Goal: Transaction & Acquisition: Subscribe to service/newsletter

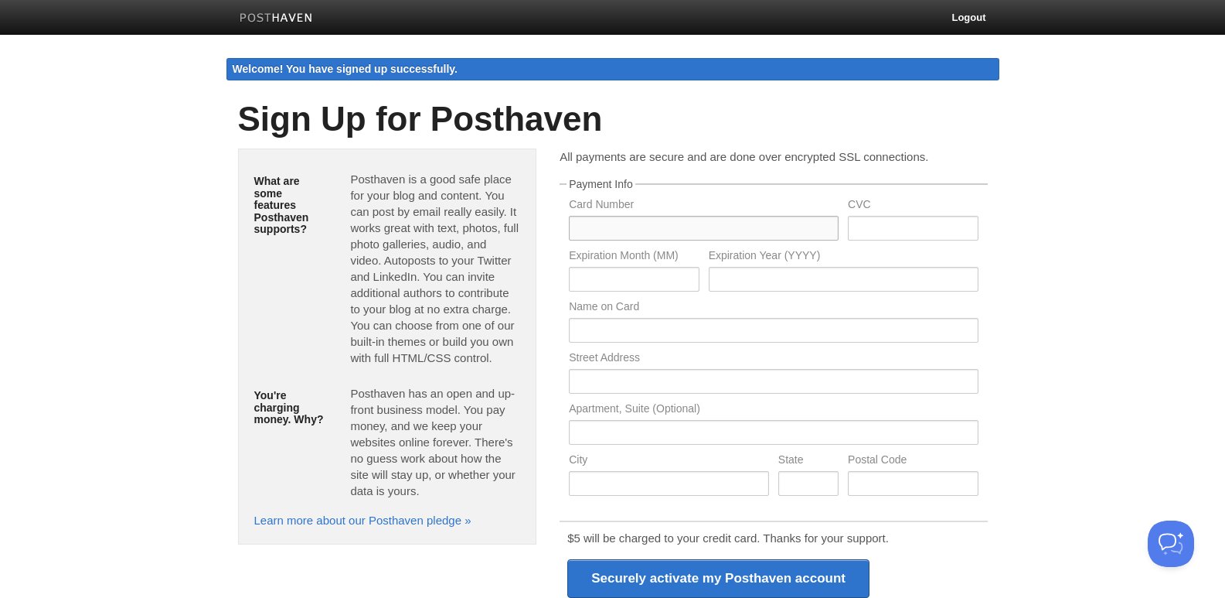
click at [644, 224] on input "text" at bounding box center [704, 228] width 270 height 25
click at [307, 27] on link at bounding box center [276, 19] width 97 height 35
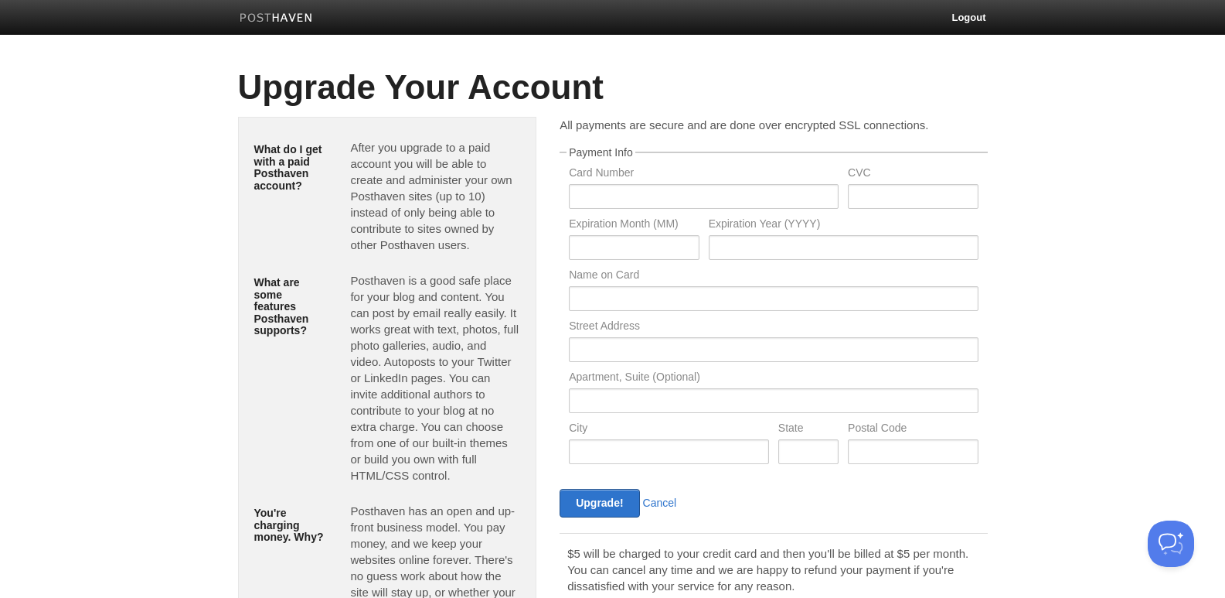
click at [291, 18] on img at bounding box center [276, 19] width 73 height 12
click at [618, 192] on input "text" at bounding box center [704, 196] width 270 height 25
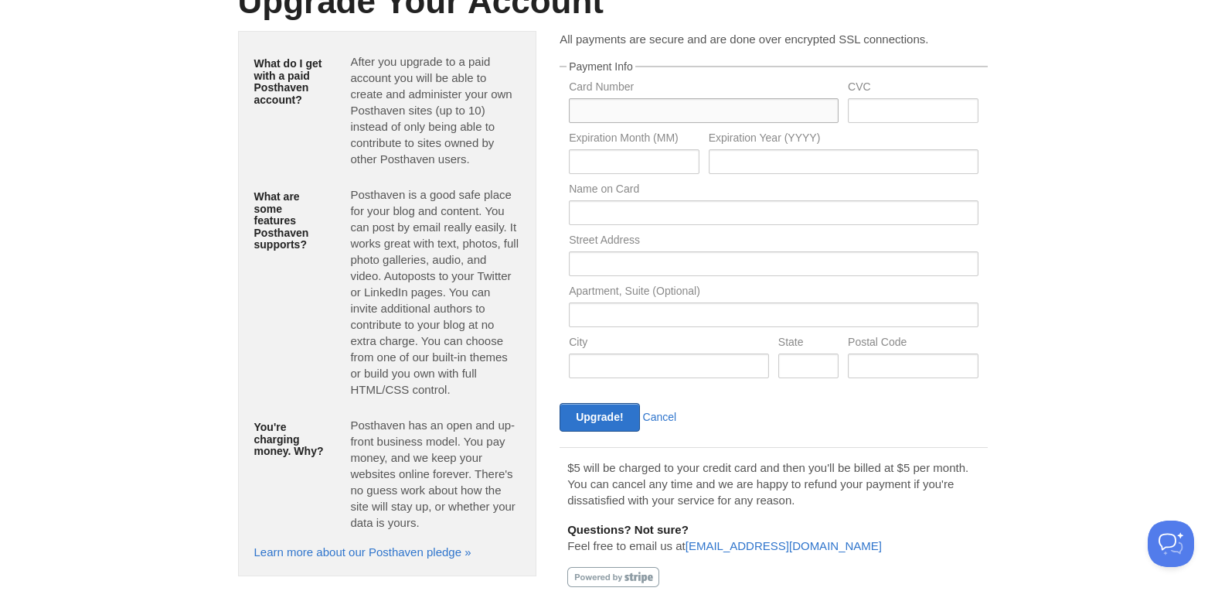
scroll to position [117, 0]
